Goal: Task Accomplishment & Management: Use online tool/utility

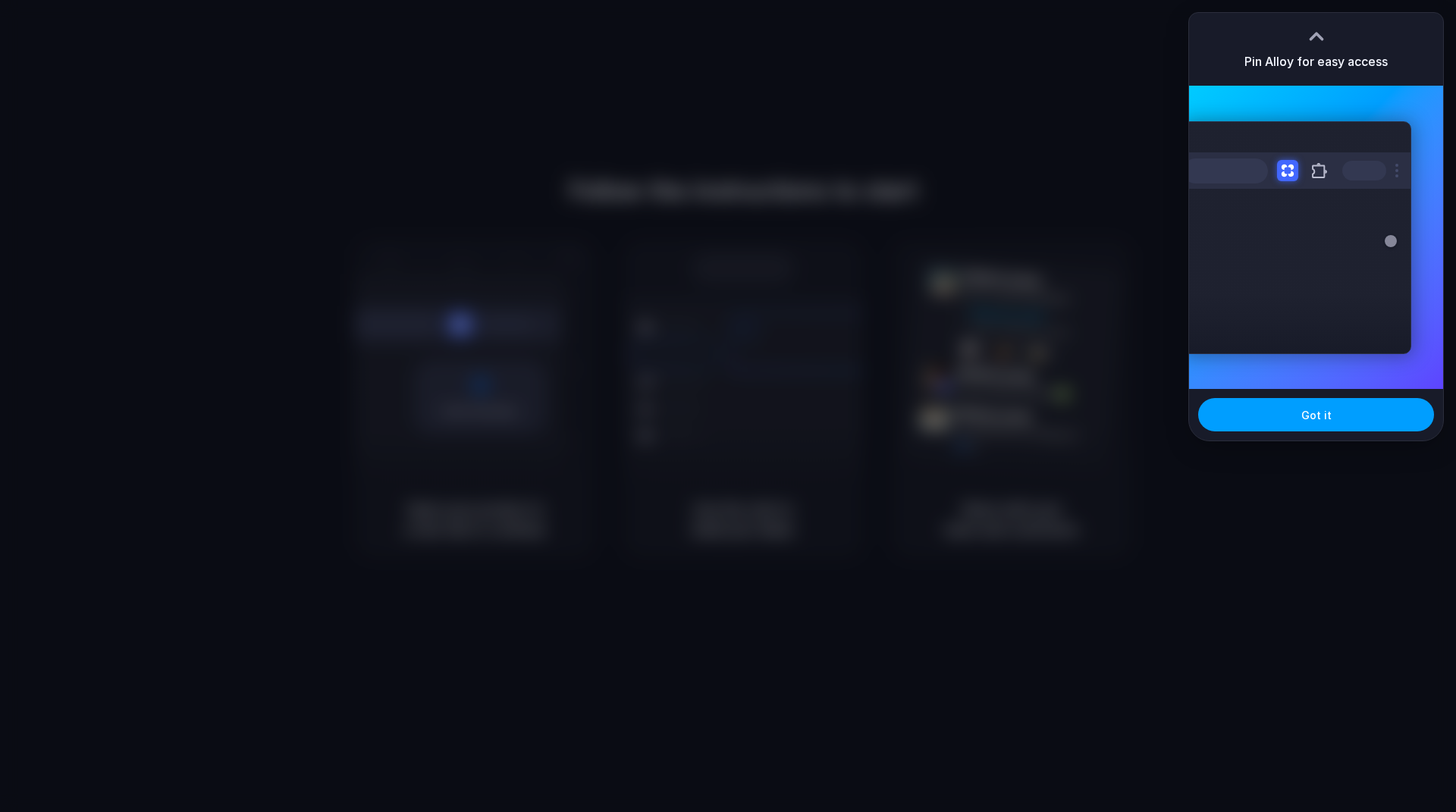
click at [1312, 415] on span "Got it" at bounding box center [1317, 415] width 31 height 16
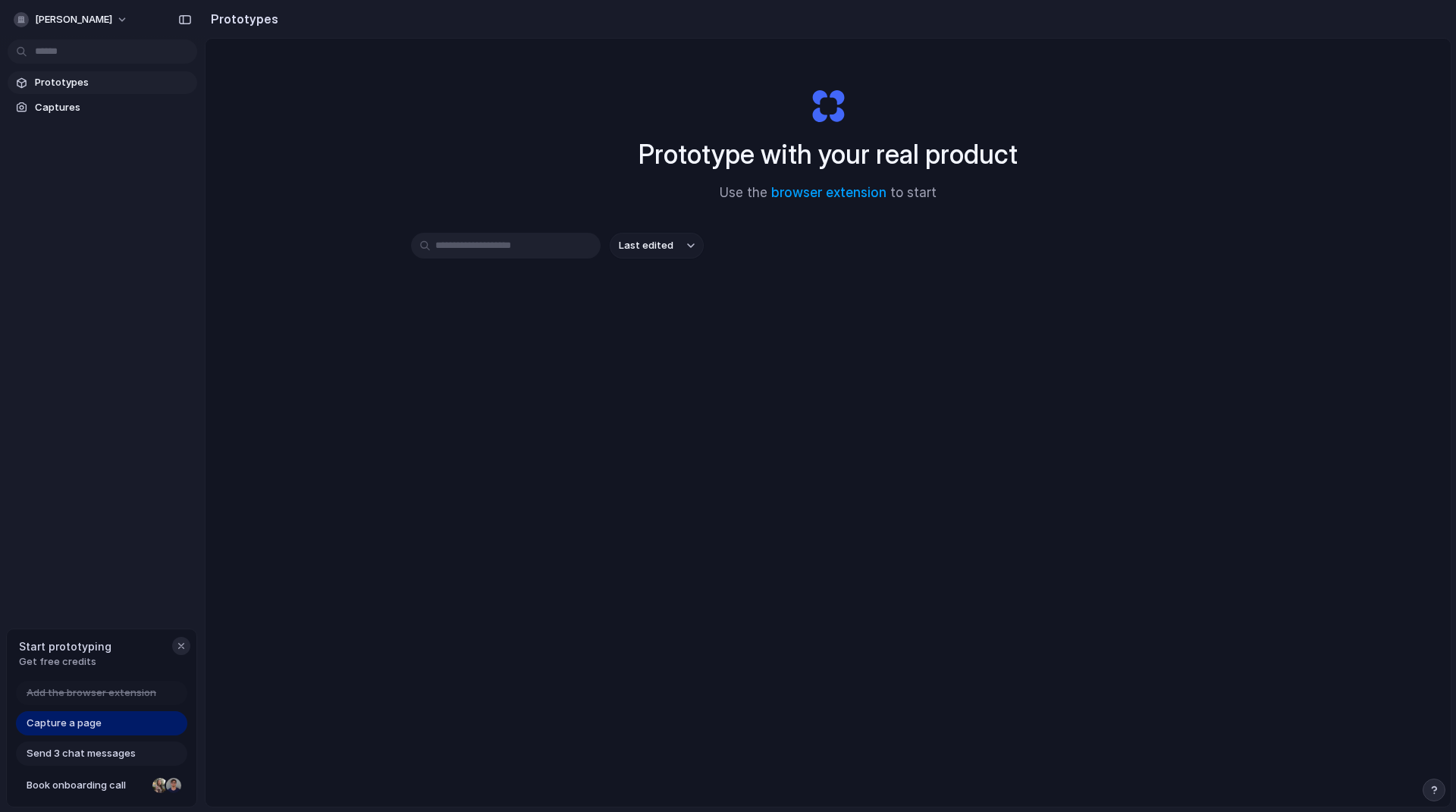
click at [176, 644] on div "button" at bounding box center [181, 646] width 12 height 12
click at [796, 188] on link "browser extension" at bounding box center [829, 192] width 116 height 15
drag, startPoint x: 802, startPoint y: 279, endPoint x: 769, endPoint y: 276, distance: 33.1
click at [802, 279] on div "Last edited" at bounding box center [827, 300] width 834 height 134
click at [728, 406] on div at bounding box center [728, 406] width 0 height 0
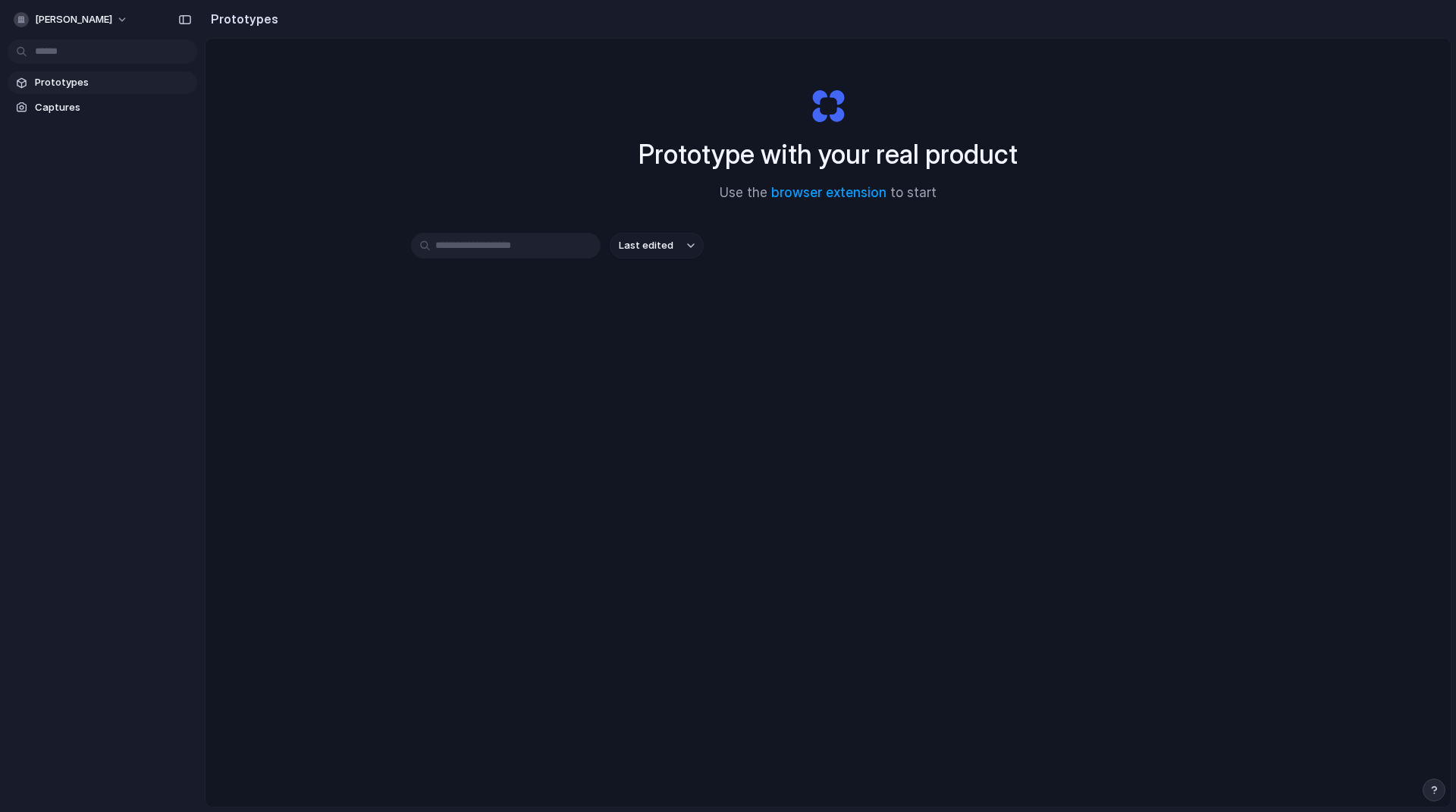
click at [728, 406] on div at bounding box center [728, 406] width 0 height 0
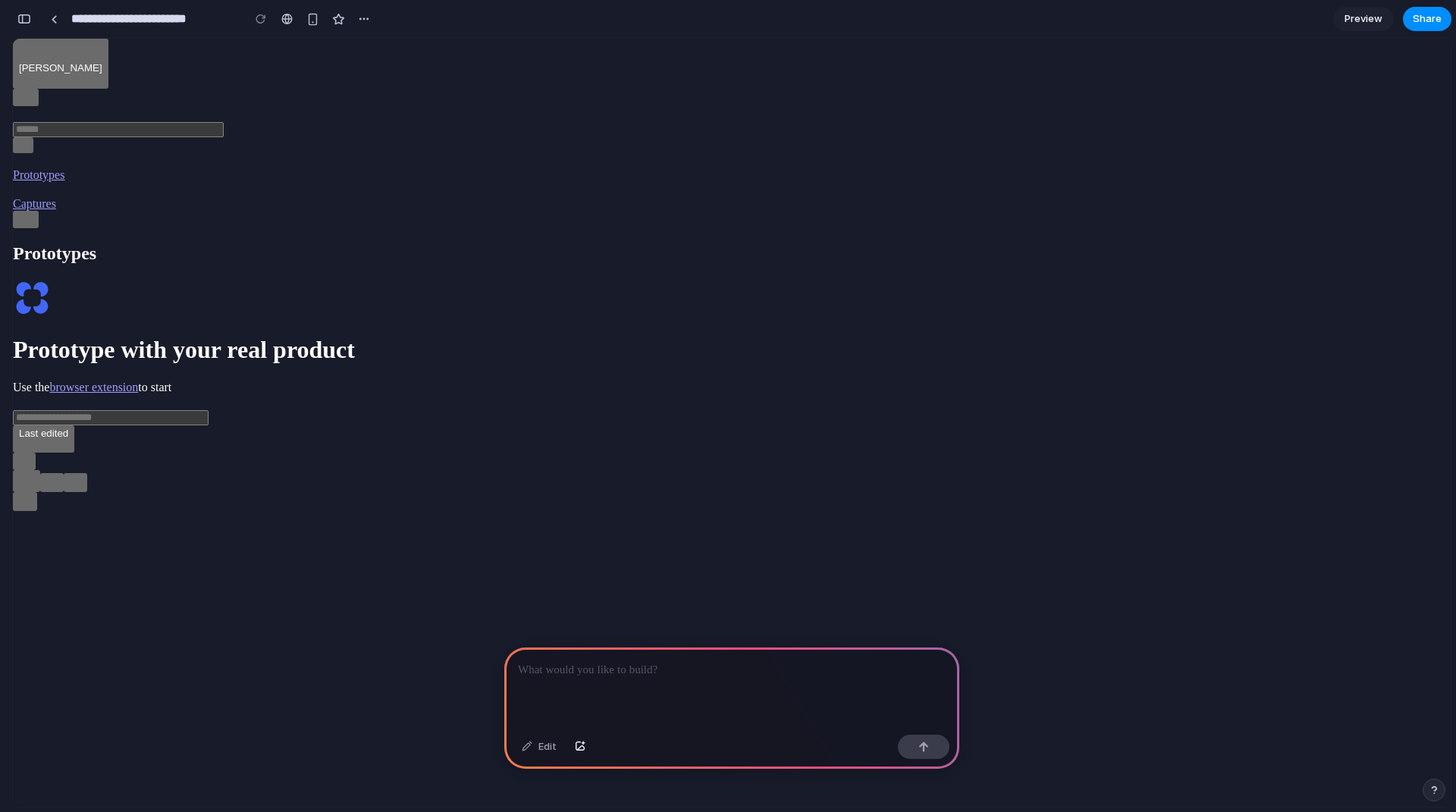
click at [69, 427] on span "Last edited" at bounding box center [43, 433] width 50 height 12
click at [209, 410] on input "text" at bounding box center [110, 417] width 196 height 15
click at [69, 427] on span "Last edited" at bounding box center [43, 433] width 50 height 12
click at [56, 197] on span "Captures" at bounding box center [34, 203] width 43 height 13
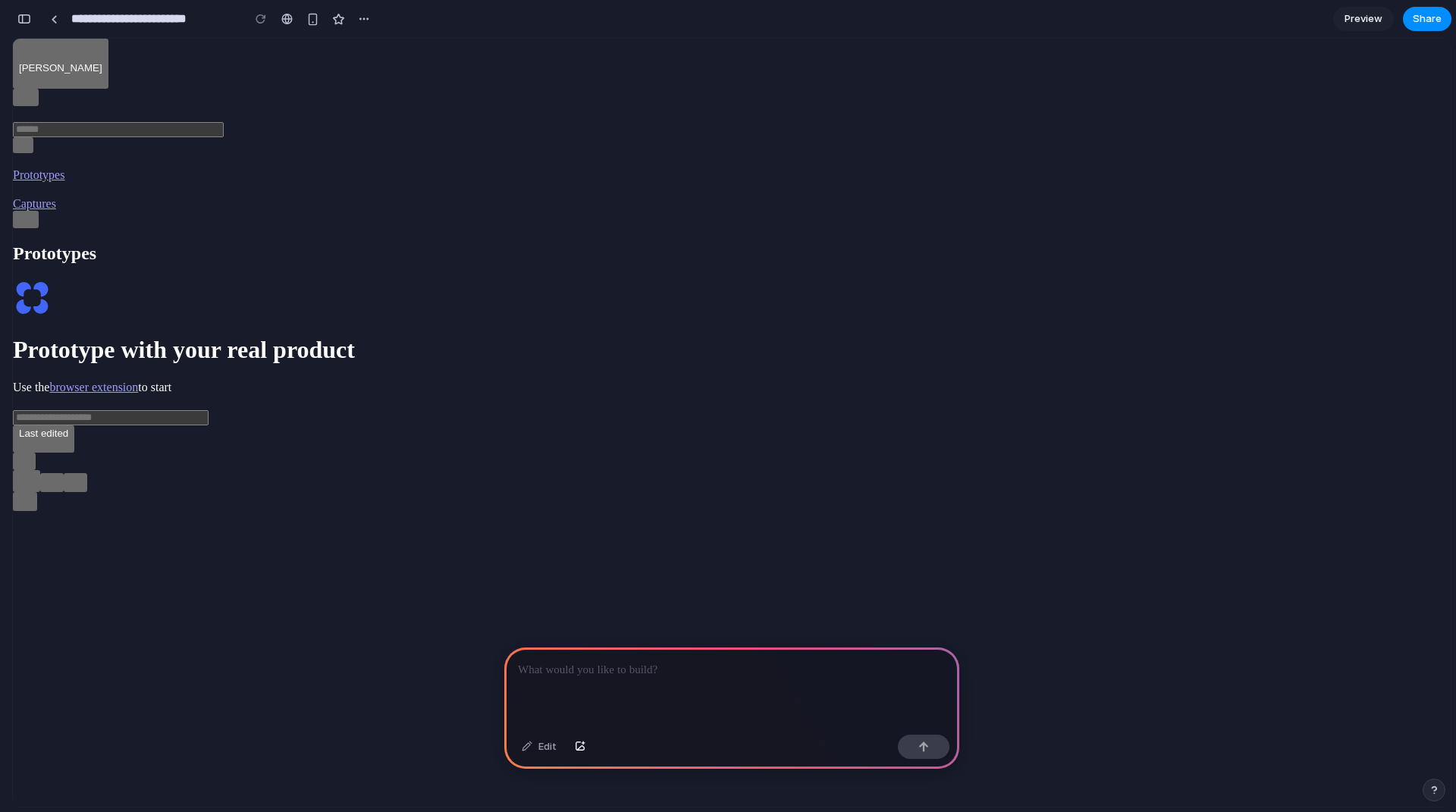
click at [413, 434] on div "Prototype with your real product Use the browser extension to start Last edited" at bounding box center [732, 366] width 1438 height 173
click at [51, 22] on div at bounding box center [54, 19] width 7 height 8
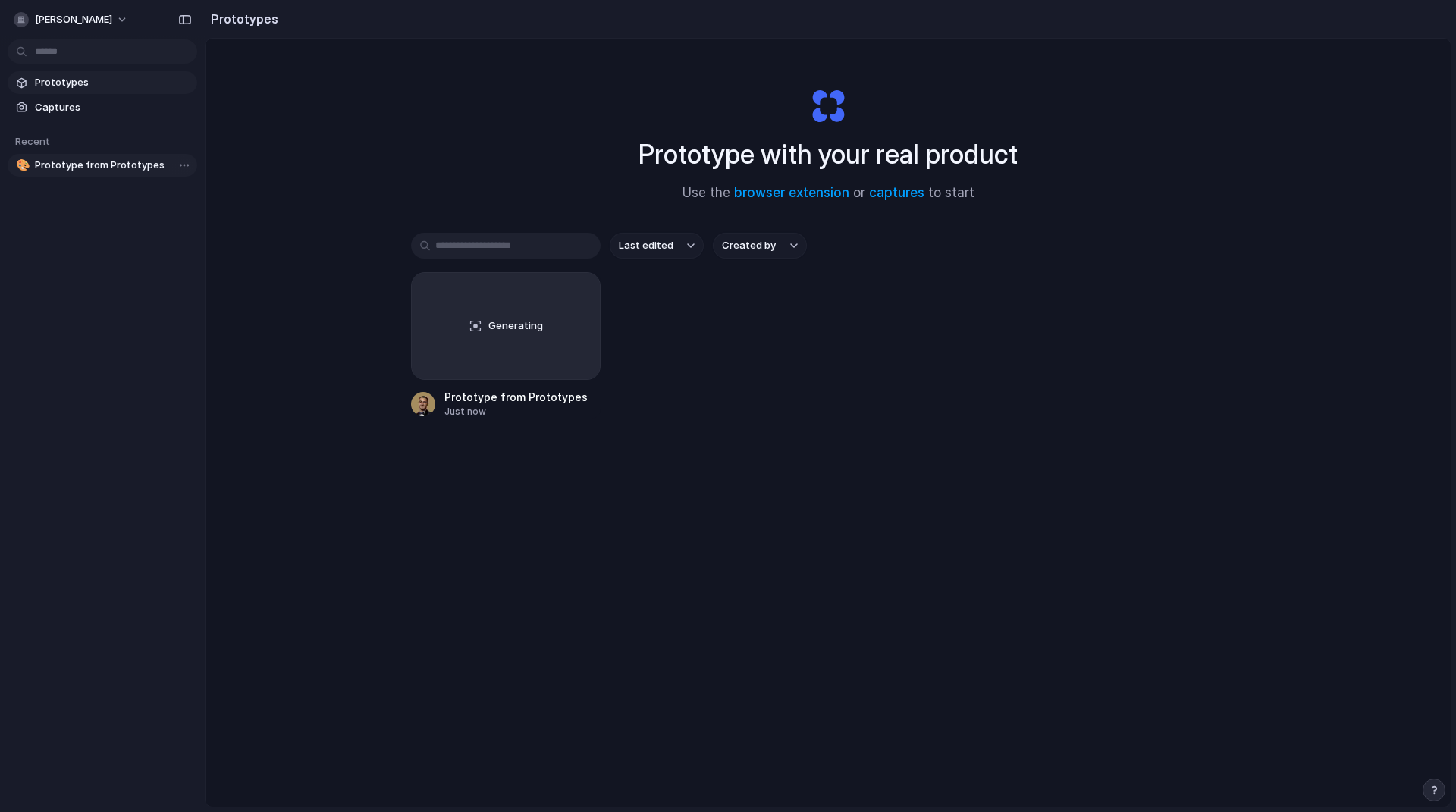
click at [98, 163] on span "Prototype from Prototypes" at bounding box center [113, 165] width 156 height 15
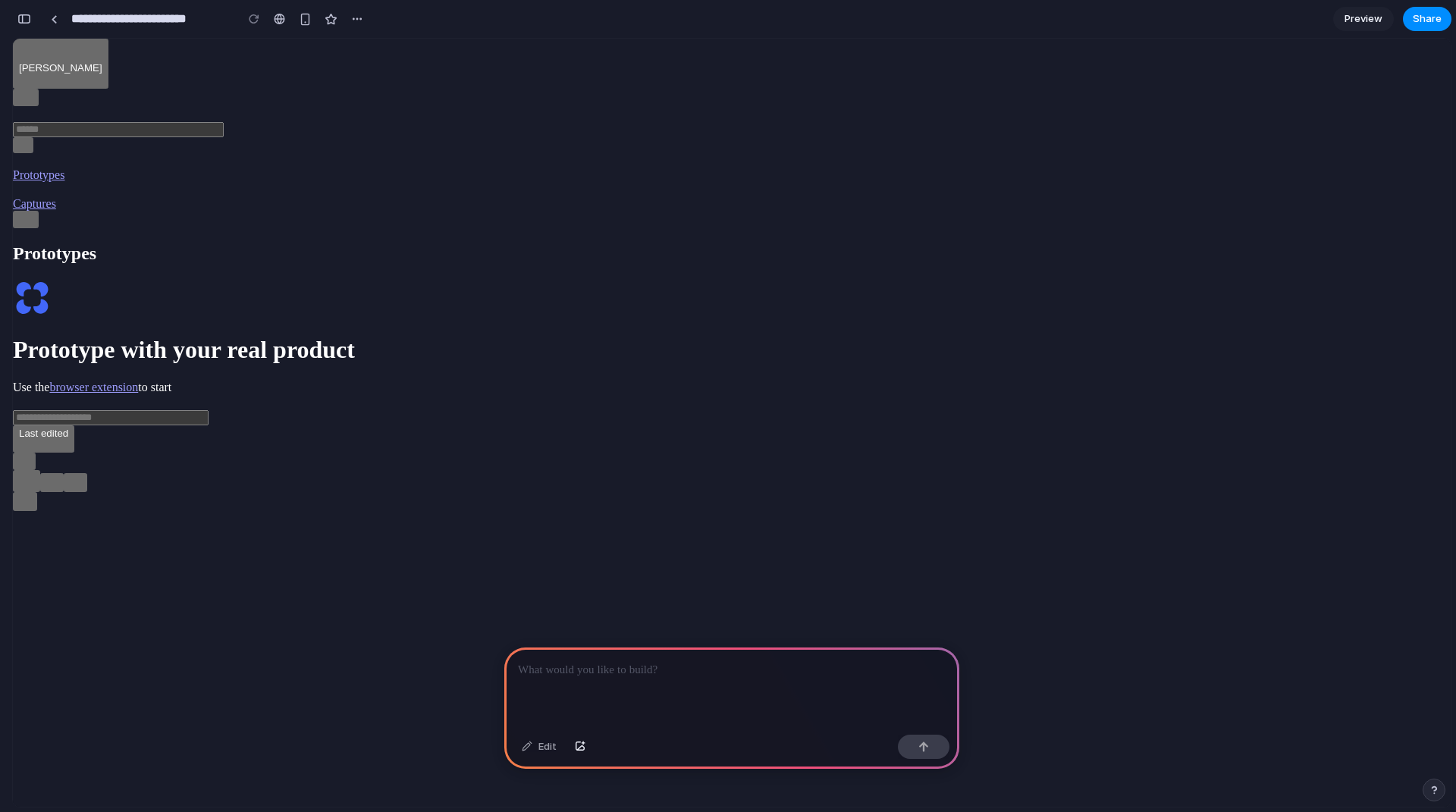
click at [108, 59] on button "[PERSON_NAME]" at bounding box center [61, 63] width 96 height 50
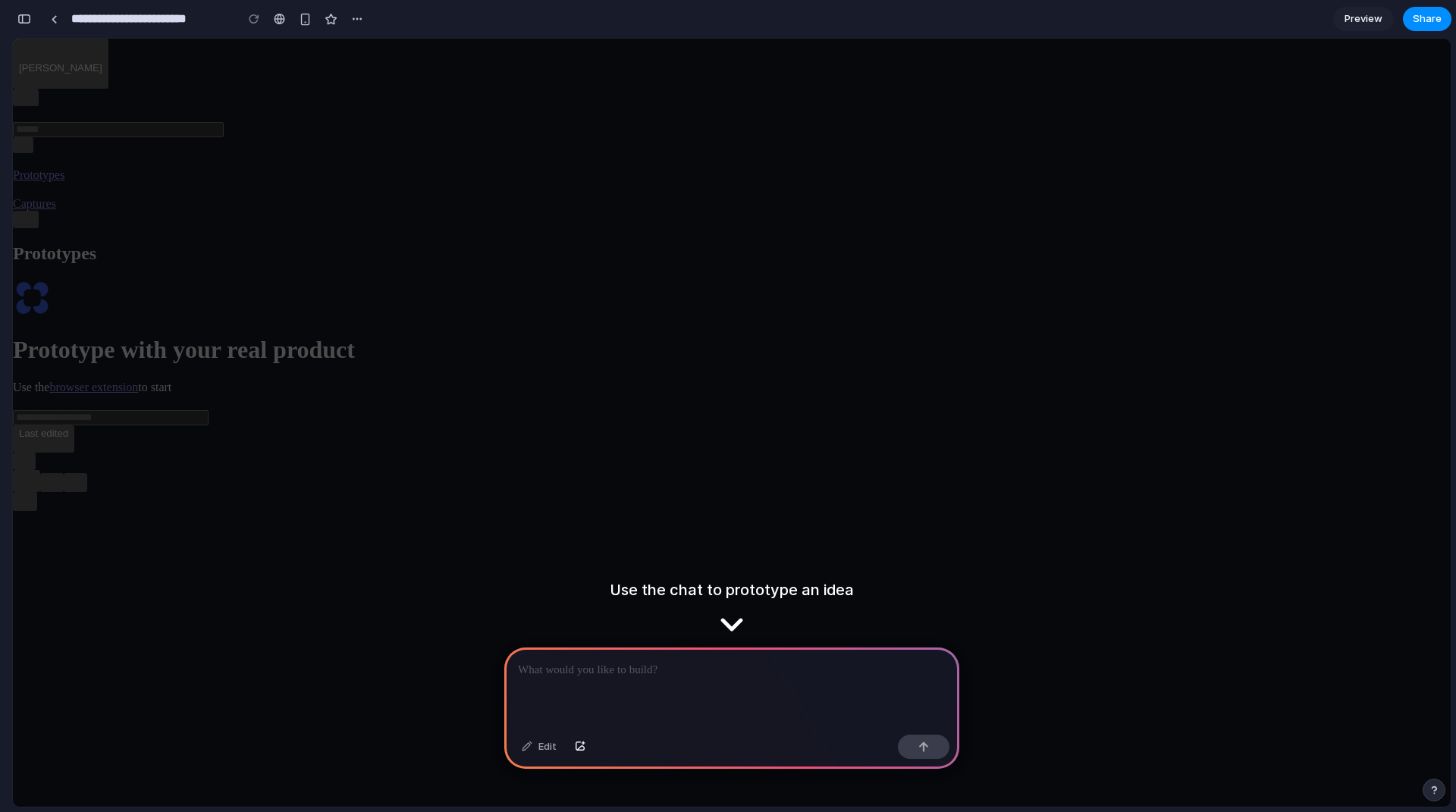
click at [108, 53] on button "[PERSON_NAME]" at bounding box center [61, 63] width 96 height 50
click at [565, 427] on div "Prototype with your real product Use the browser extension to start Last edited" at bounding box center [732, 366] width 1438 height 173
drag, startPoint x: 679, startPoint y: 701, endPoint x: 672, endPoint y: 697, distance: 8.1
click at [677, 701] on div at bounding box center [732, 688] width 455 height 81
click at [659, 673] on div at bounding box center [732, 688] width 455 height 81
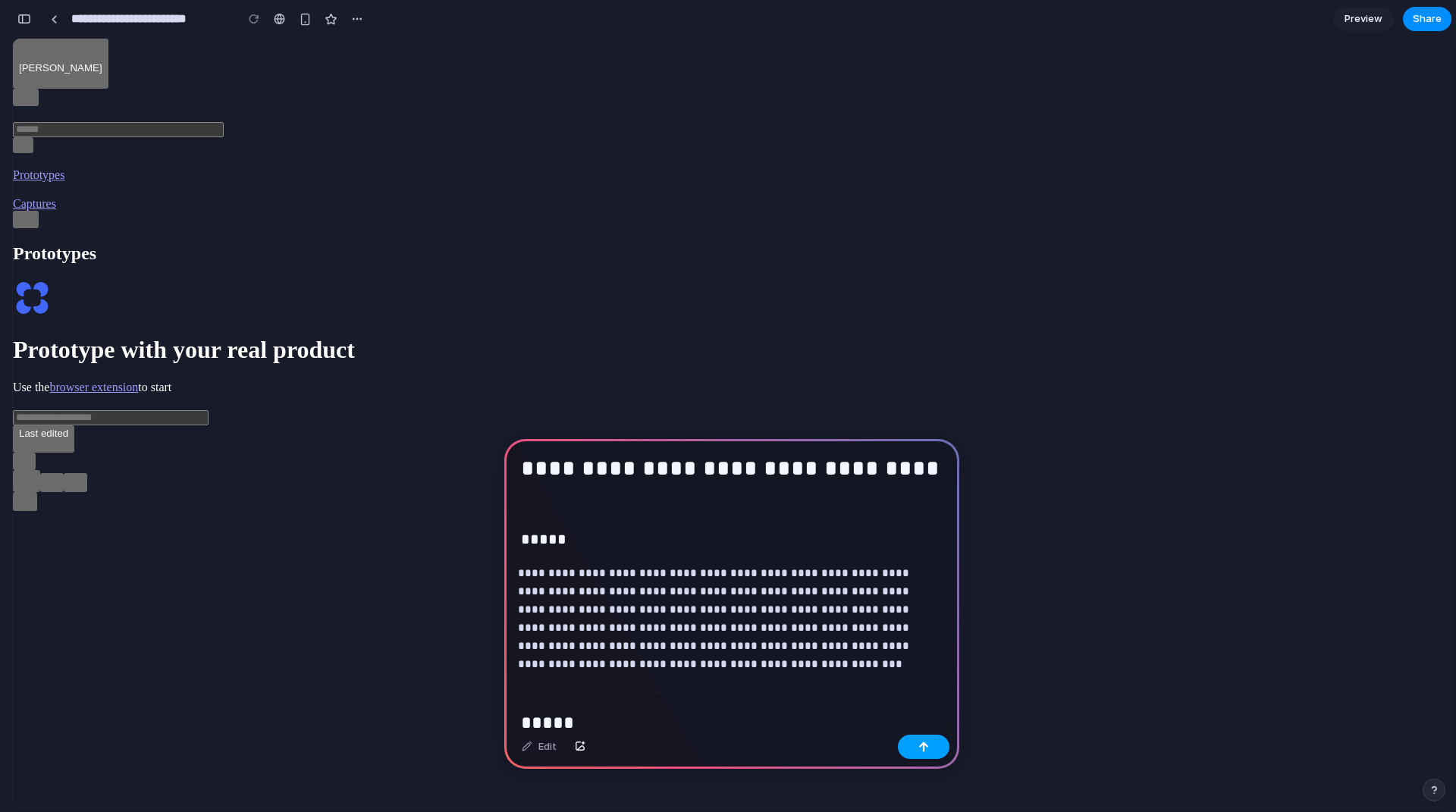
click at [914, 747] on button "button" at bounding box center [923, 746] width 51 height 24
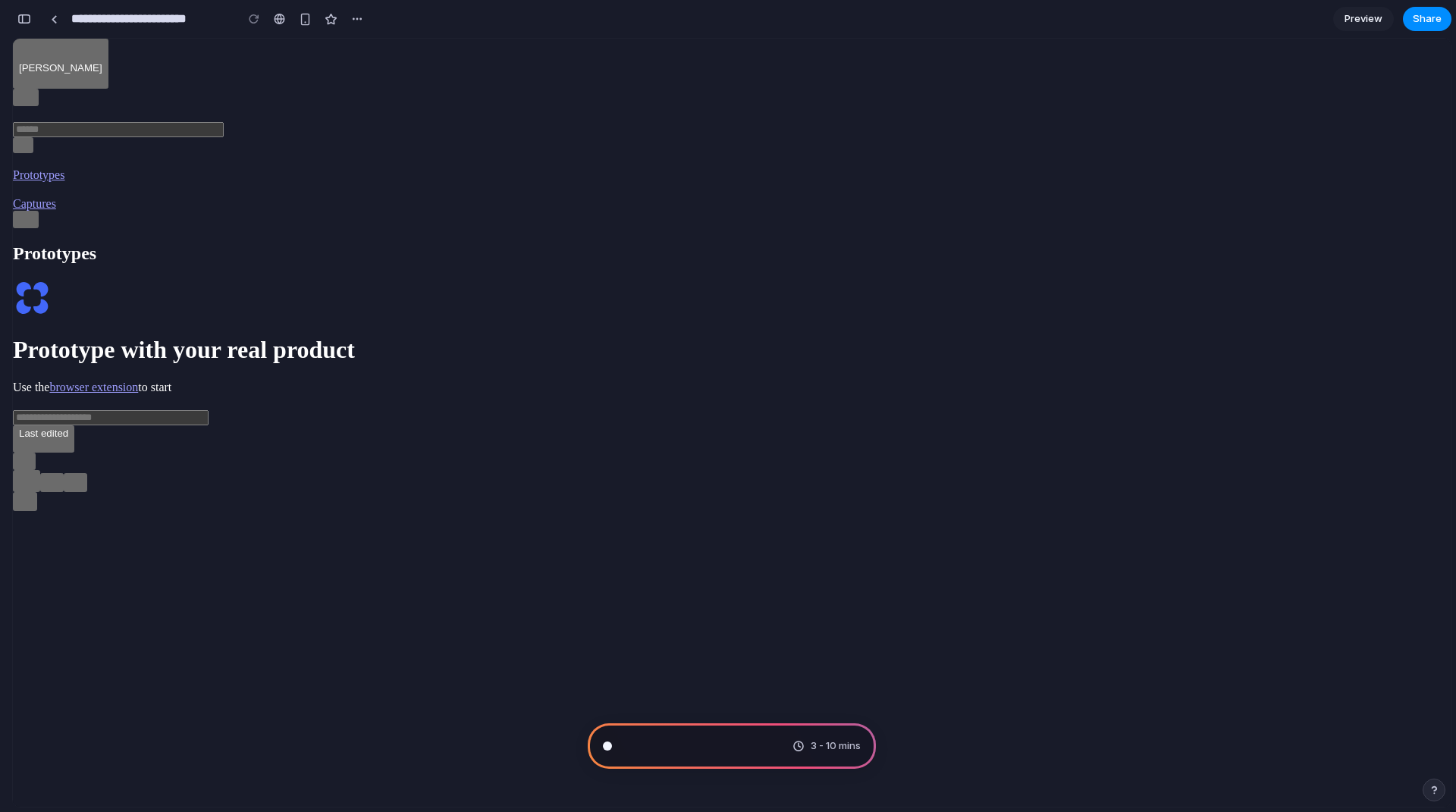
scroll to position [16310, 0]
type input "**********"
click at [723, 745] on span "Scanning for unicorn potential ." at bounding box center [695, 746] width 149 height 15
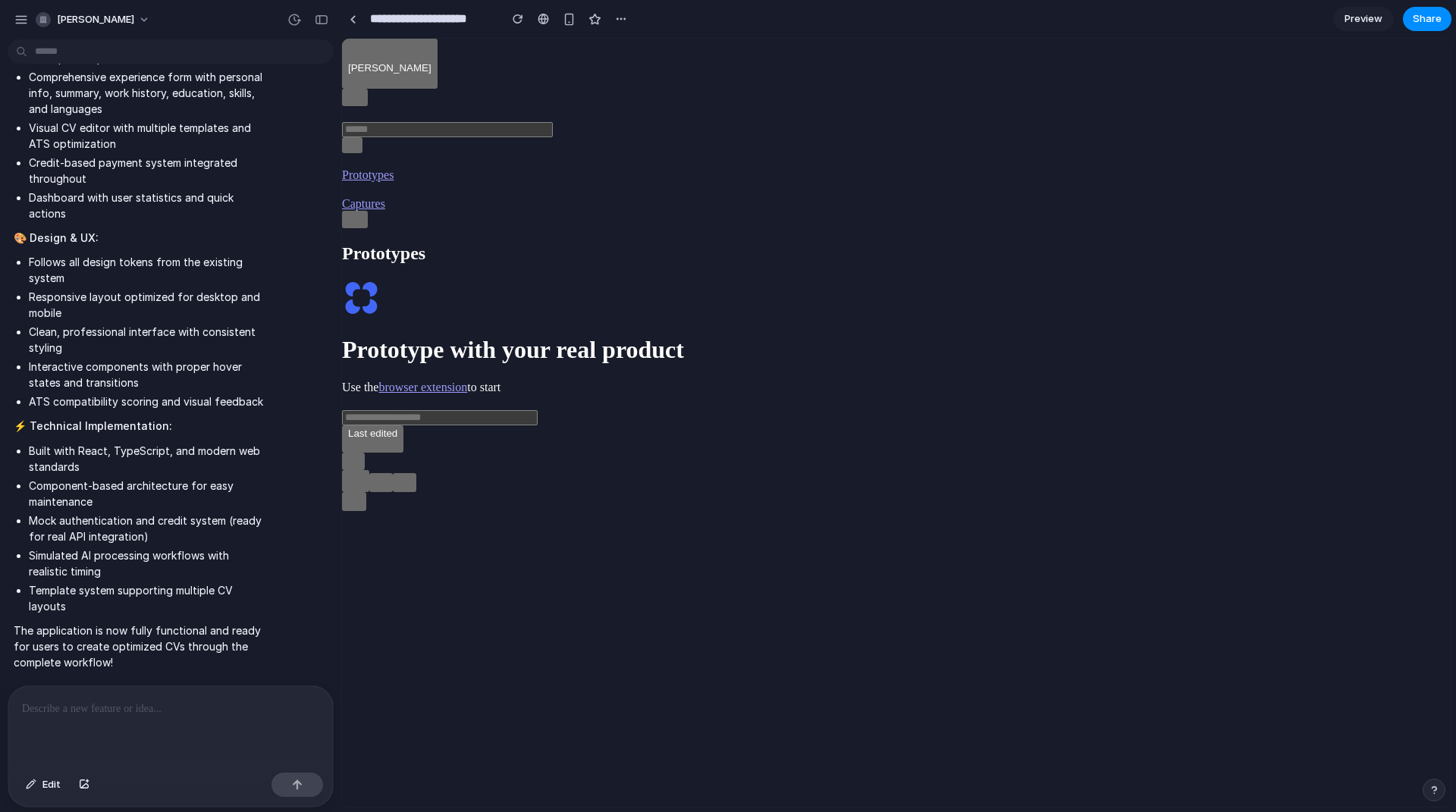
scroll to position [7731, 0]
